Goal: Complete application form

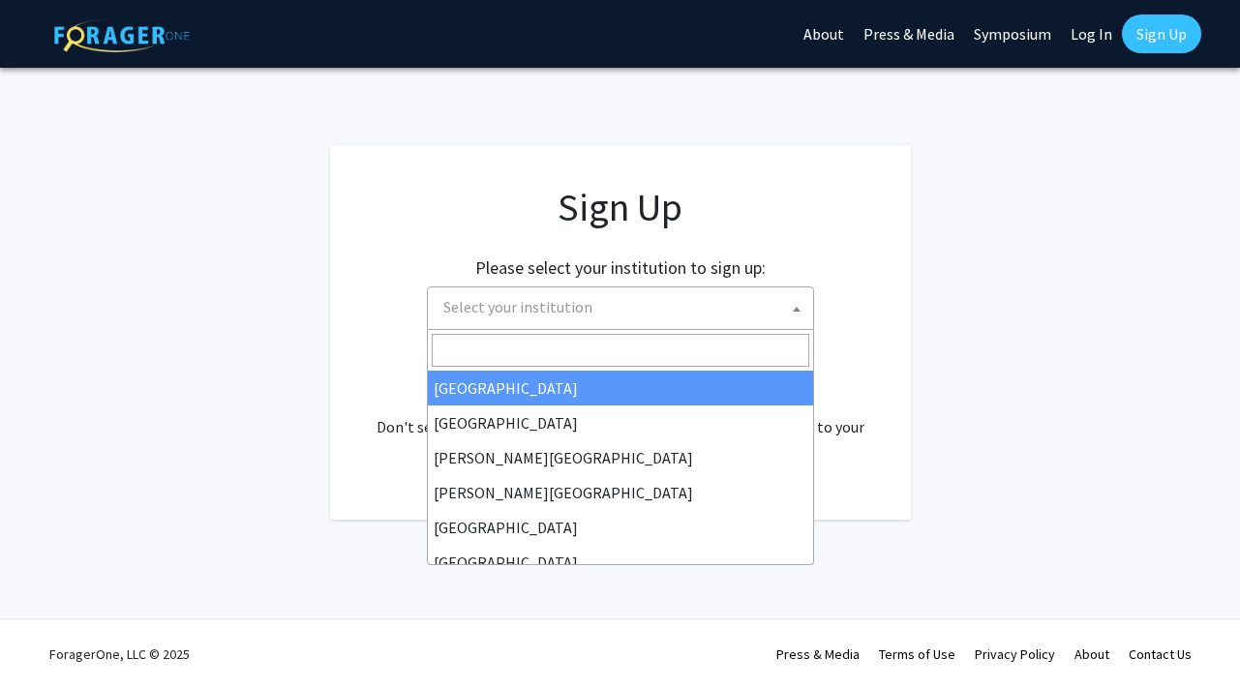
click at [791, 315] on span at bounding box center [796, 308] width 19 height 43
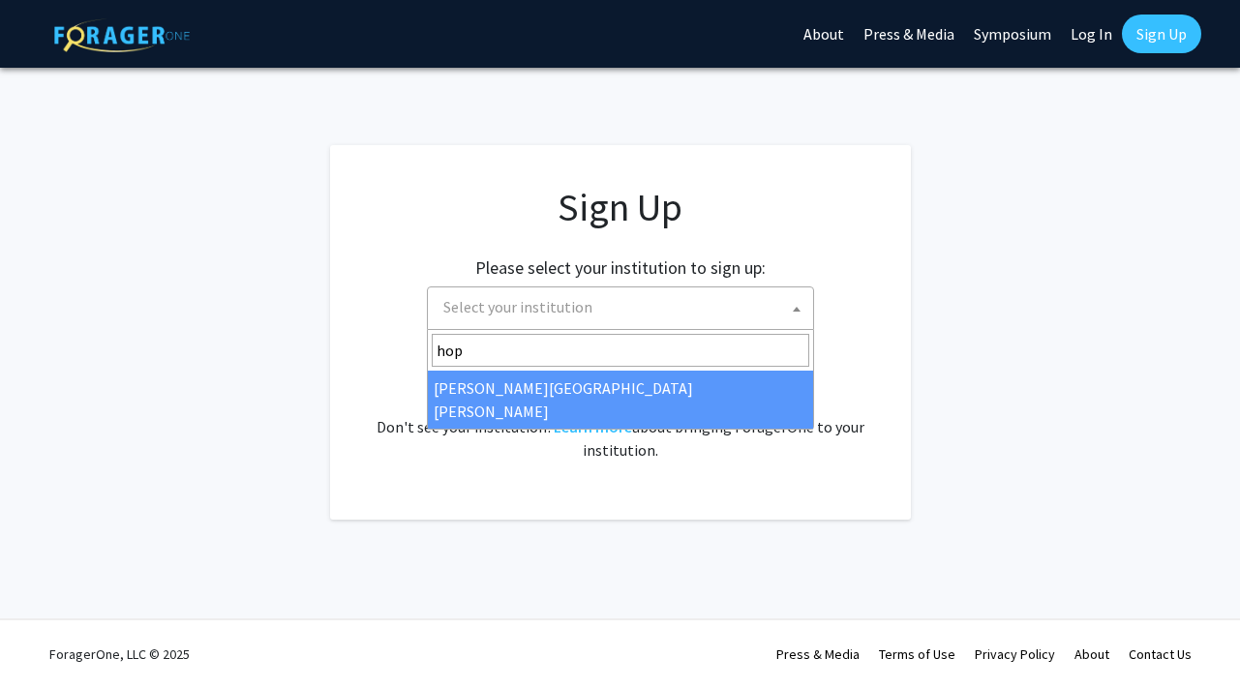
type input "hop"
click at [652, 406] on div "Already have an account? Log in here . Don't see your institution? Learn more a…" at bounding box center [620, 415] width 503 height 93
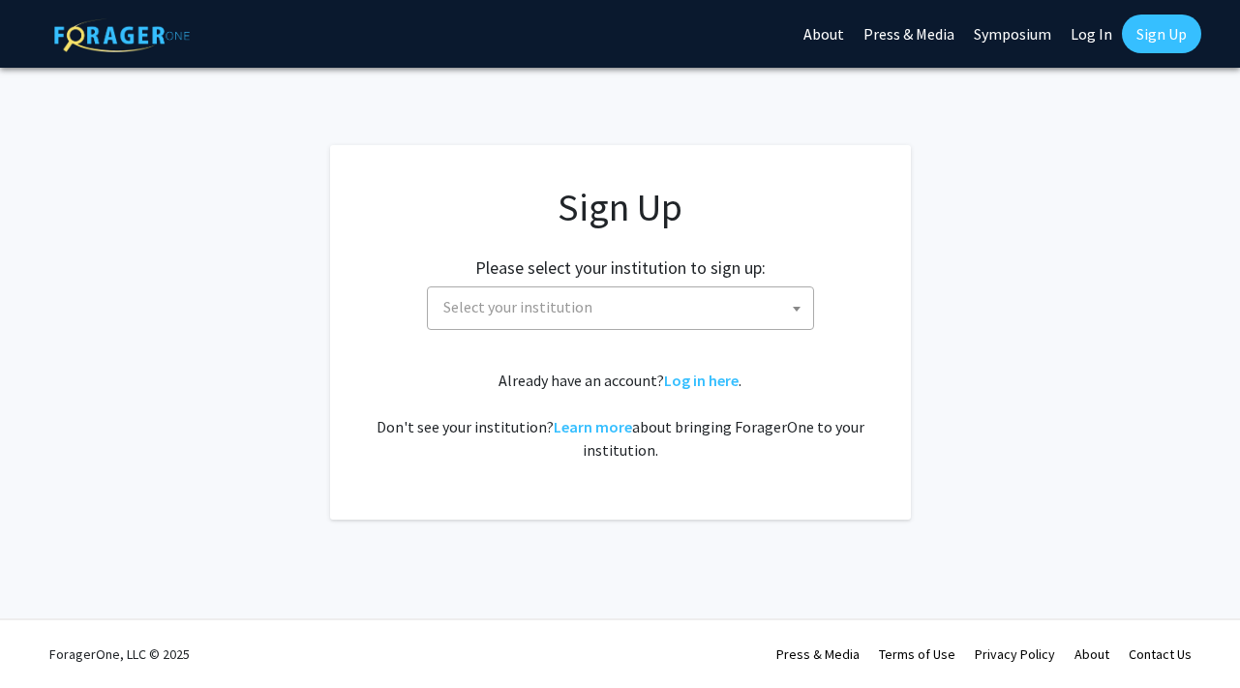
click at [662, 315] on span "Select your institution" at bounding box center [623, 307] width 377 height 40
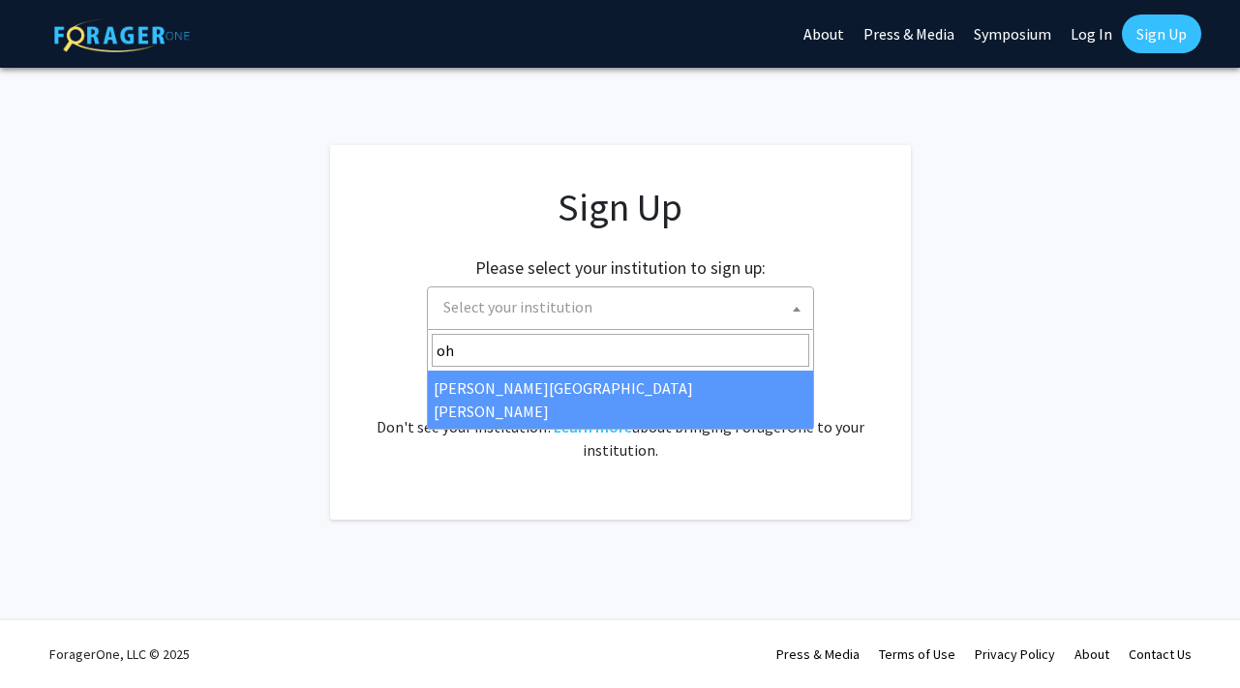
type input "o"
type input "hop"
select select "1"
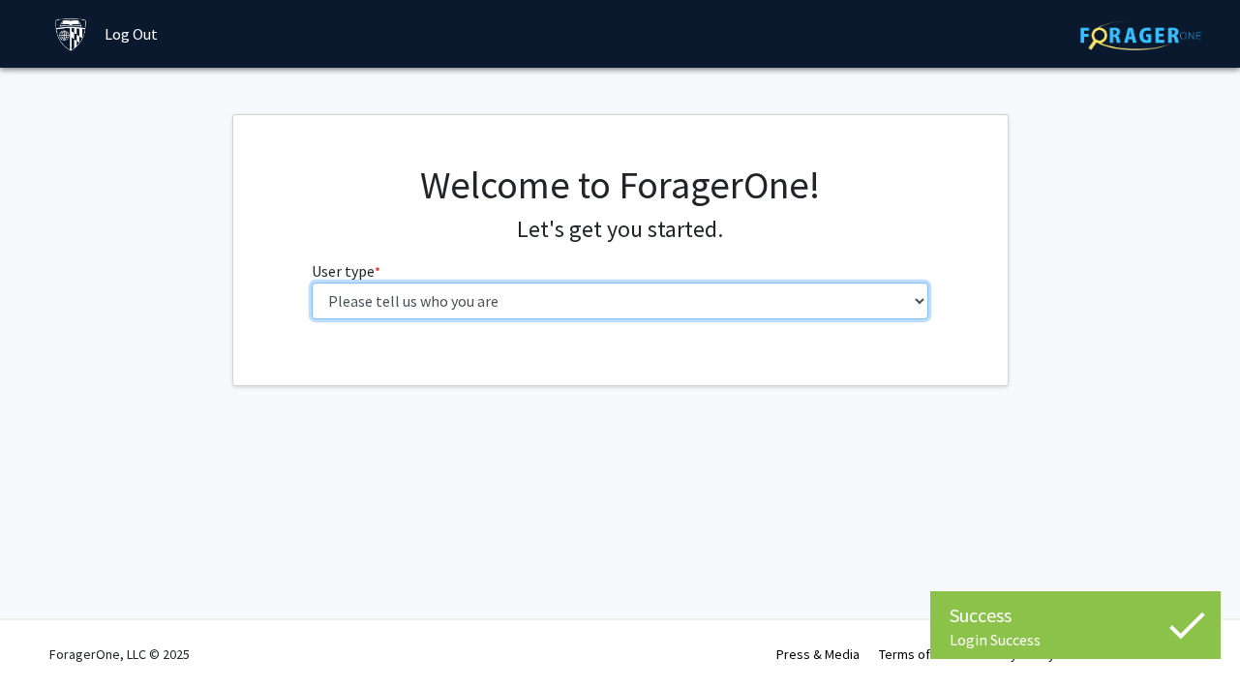
click at [722, 310] on select "Please tell us who you are Undergraduate Student Master's Student Doctoral Cand…" at bounding box center [620, 301] width 616 height 37
select select "2: masters"
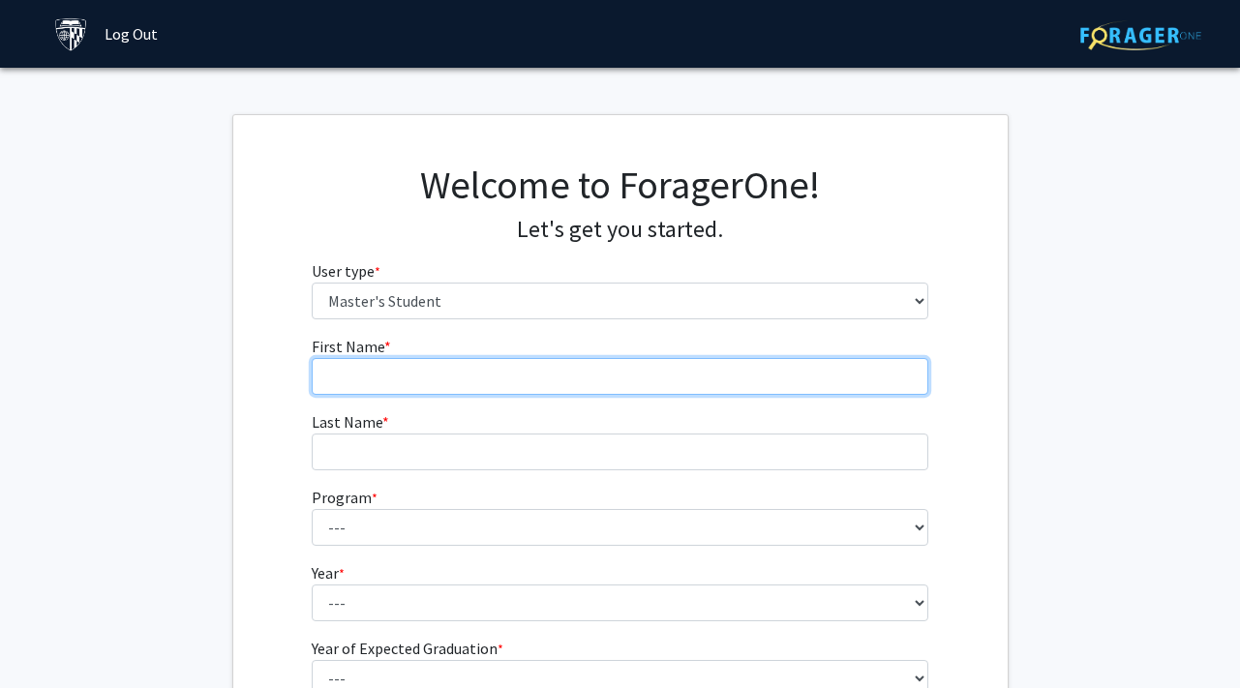
click at [715, 374] on input "First Name * required" at bounding box center [620, 376] width 616 height 37
type input "Paola"
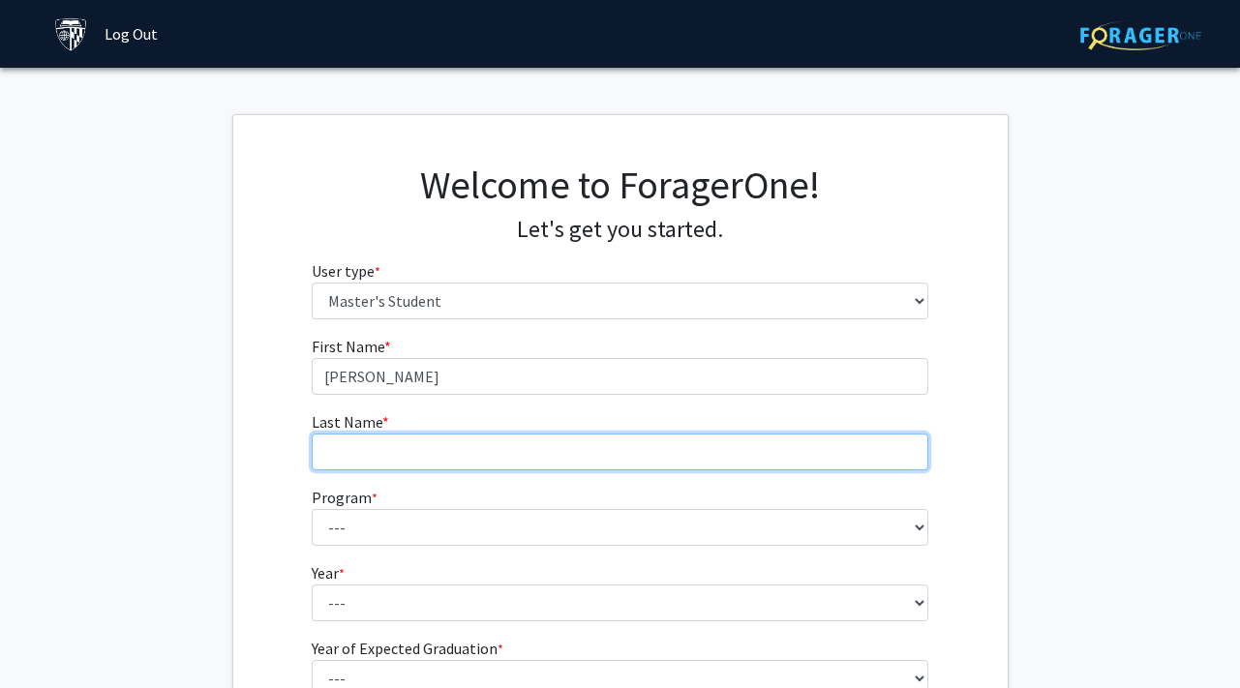
type input "Vela"
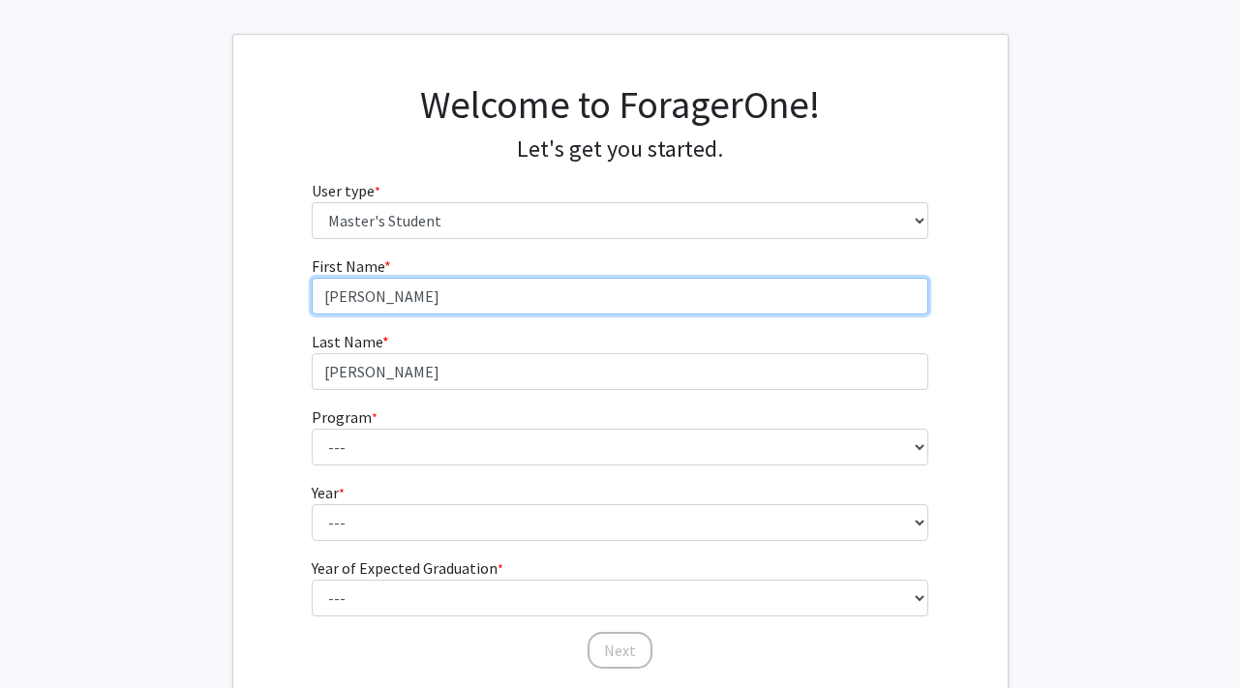
scroll to position [86, 0]
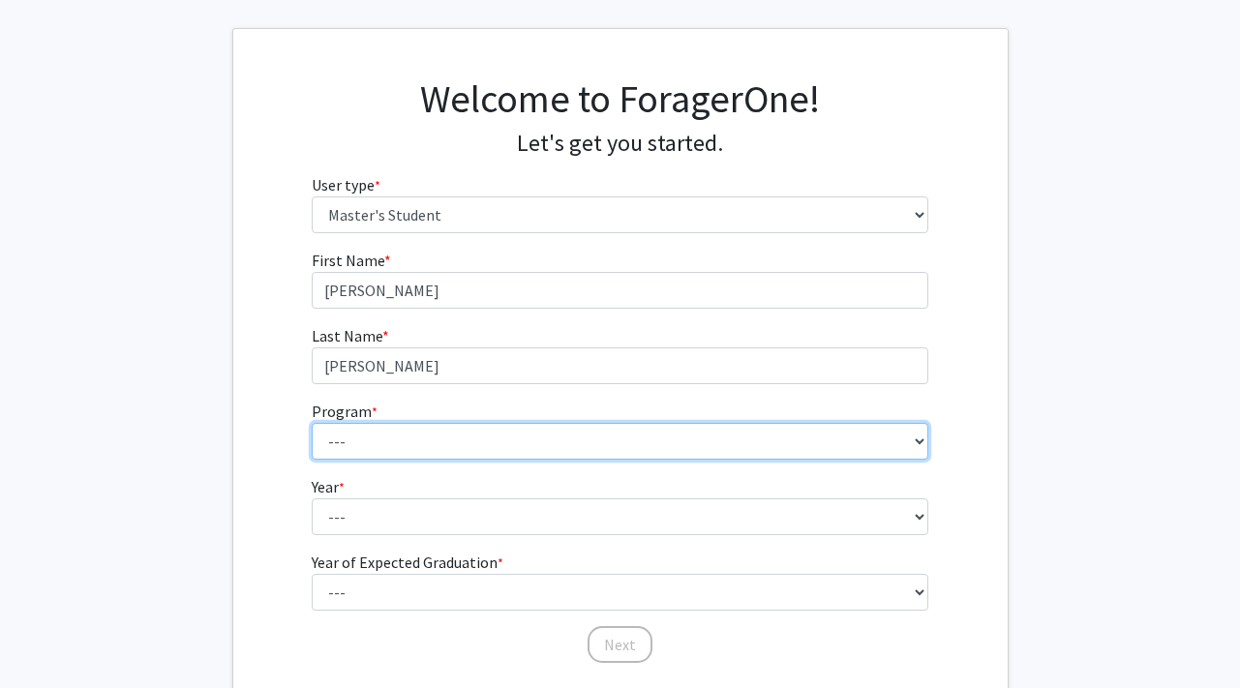
click at [509, 450] on select "--- Anatomy Education Applied and Computational Mathematics Applied Biomedical …" at bounding box center [620, 441] width 616 height 37
